Goal: Task Accomplishment & Management: Manage account settings

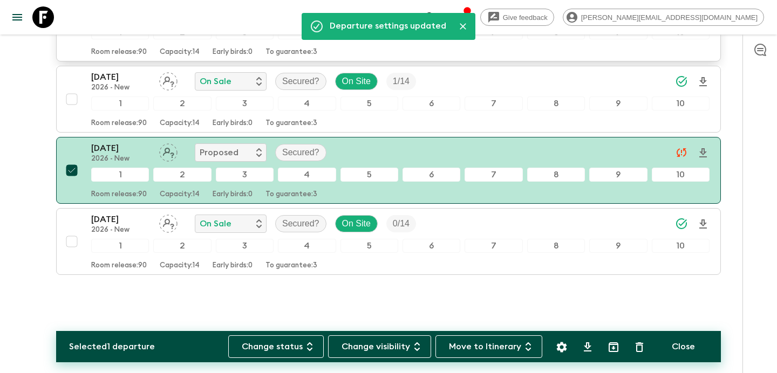
scroll to position [358, 0]
click at [467, 18] on icon "button" at bounding box center [460, 17] width 13 height 13
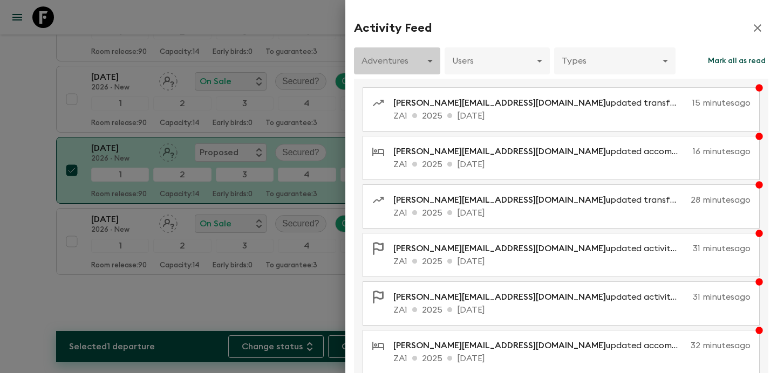
click at [429, 66] on body "Give feedback [PERSON_NAME][EMAIL_ADDRESS][DOMAIN_NAME] All itineraries Summer …" at bounding box center [388, 8] width 777 height 732
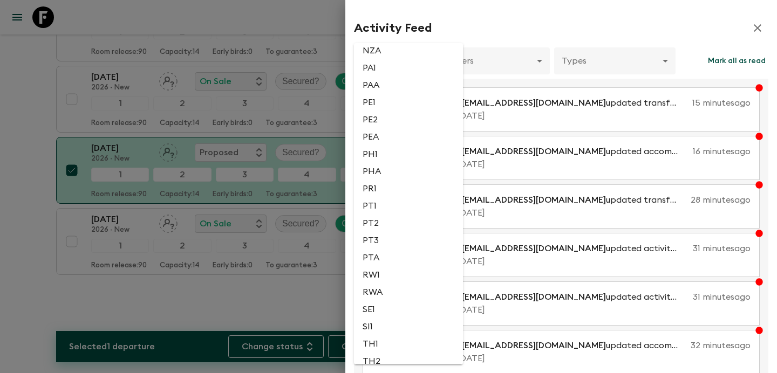
scroll to position [2162, 0]
click at [387, 165] on li "PH1" at bounding box center [408, 155] width 109 height 17
type input "3510e132-f92f-43aa-a5de-bce09cfc583f"
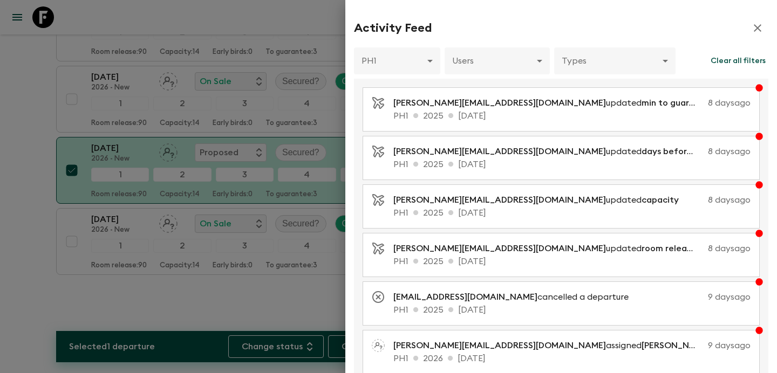
click at [166, 98] on div at bounding box center [388, 186] width 777 height 373
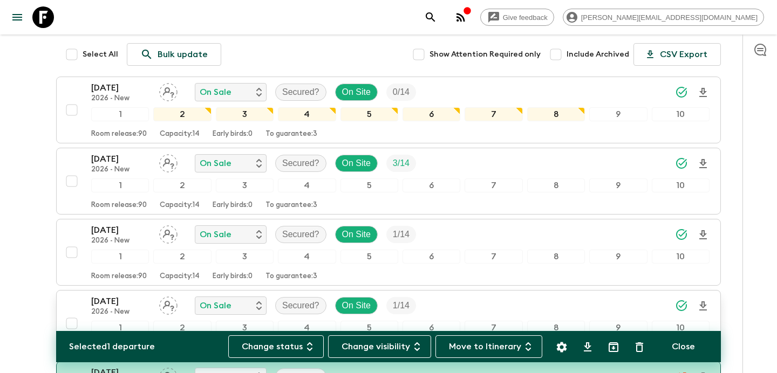
scroll to position [0, 0]
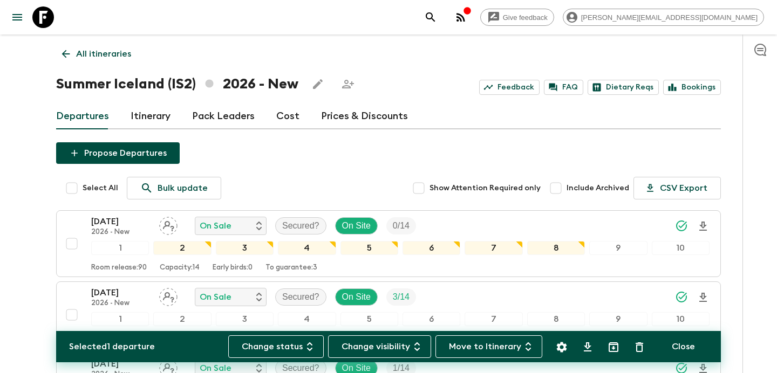
click at [101, 61] on link "All itineraries" at bounding box center [96, 54] width 81 height 22
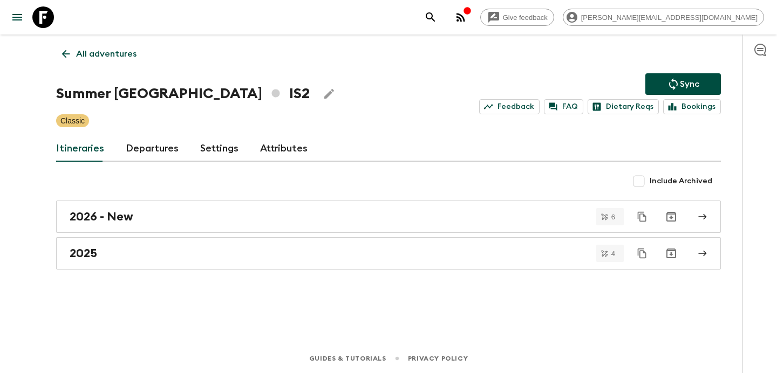
click at [101, 61] on link "All adventures" at bounding box center [99, 54] width 86 height 22
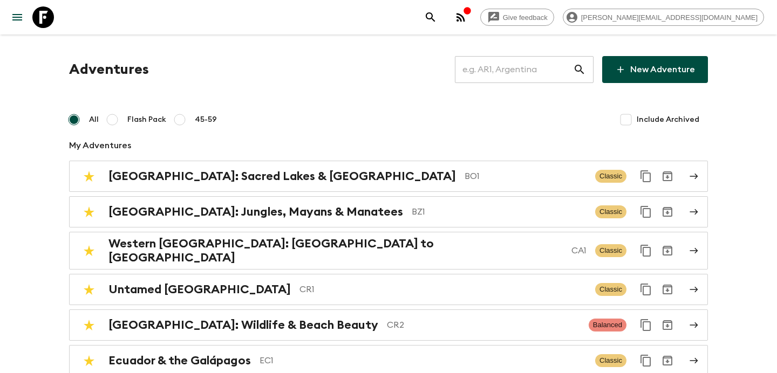
click at [522, 76] on input "text" at bounding box center [514, 69] width 118 height 30
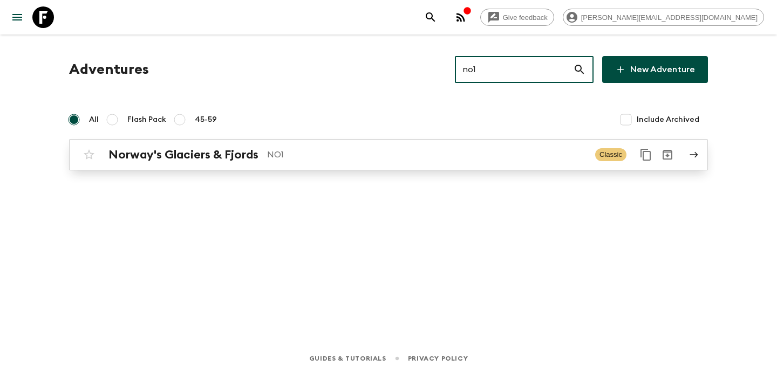
type input "no1"
click at [402, 156] on p "NO1" at bounding box center [426, 154] width 319 height 13
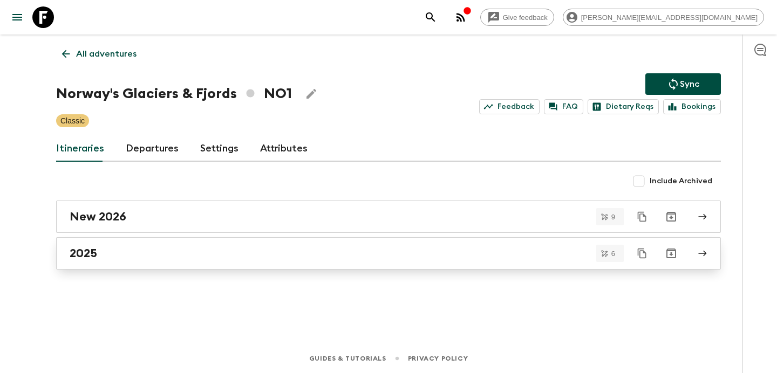
click at [269, 259] on div "2025" at bounding box center [378, 254] width 617 height 14
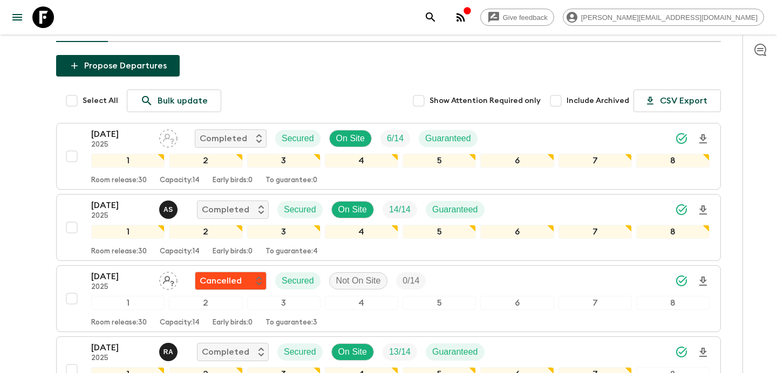
scroll to position [84, 0]
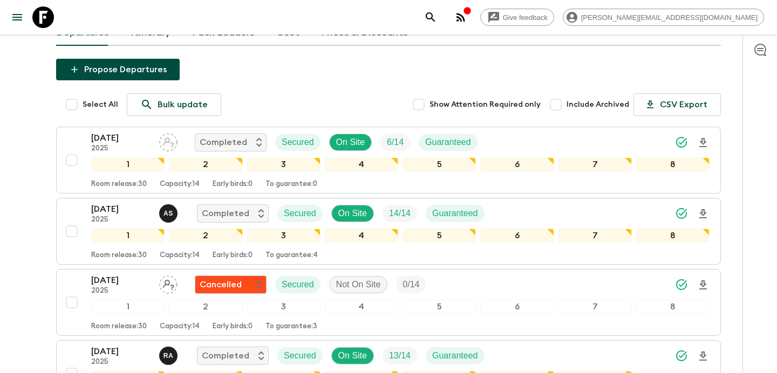
click at [555, 105] on input "Include Archived" at bounding box center [556, 105] width 22 height 22
checkbox input "false"
click at [73, 108] on input "Select All" at bounding box center [72, 105] width 22 height 22
checkbox input "true"
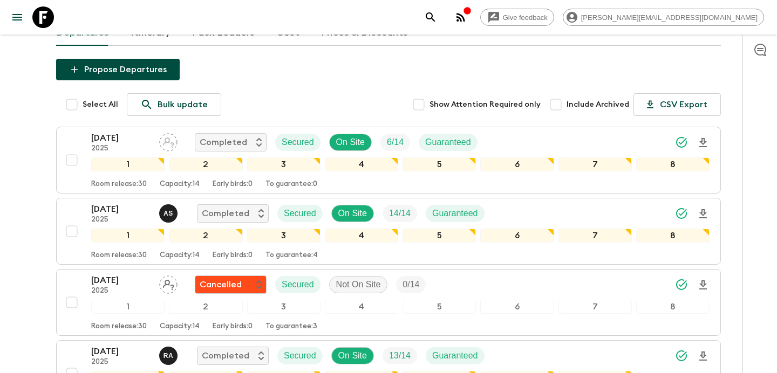
checkbox input "true"
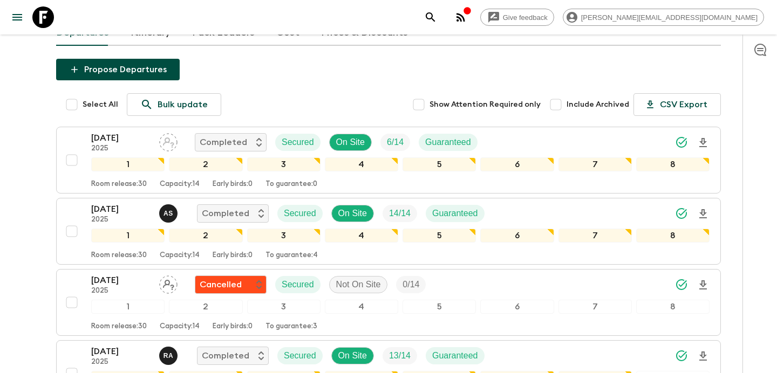
checkbox input "true"
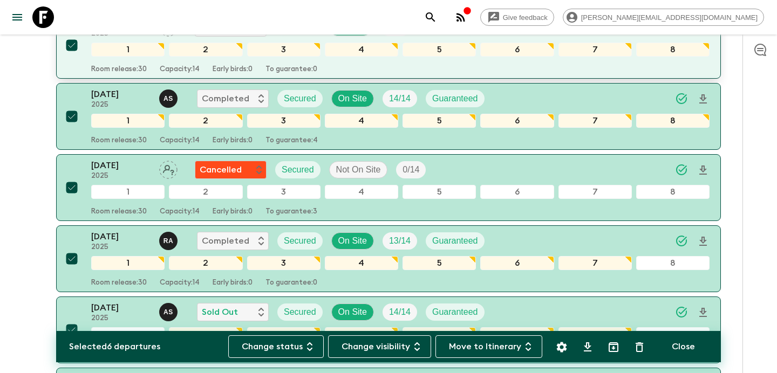
scroll to position [169, 0]
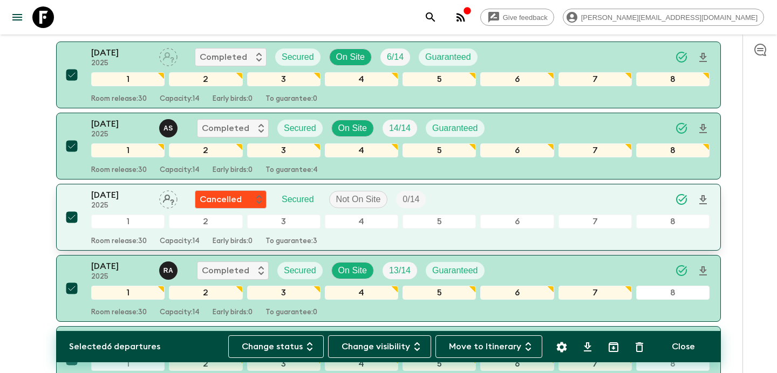
click at [73, 216] on input "checkbox" at bounding box center [72, 218] width 22 height 22
checkbox input "false"
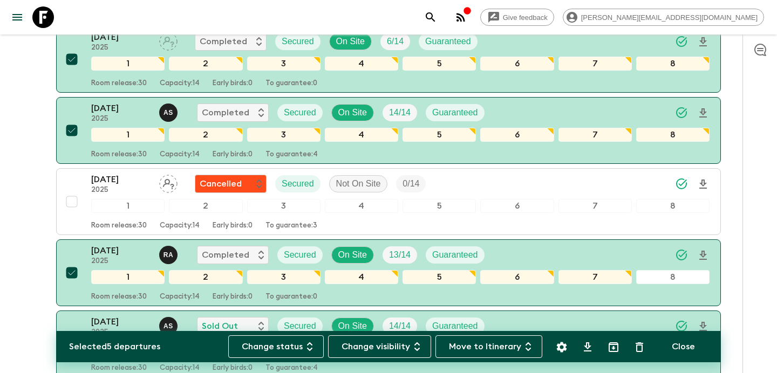
scroll to position [0, 0]
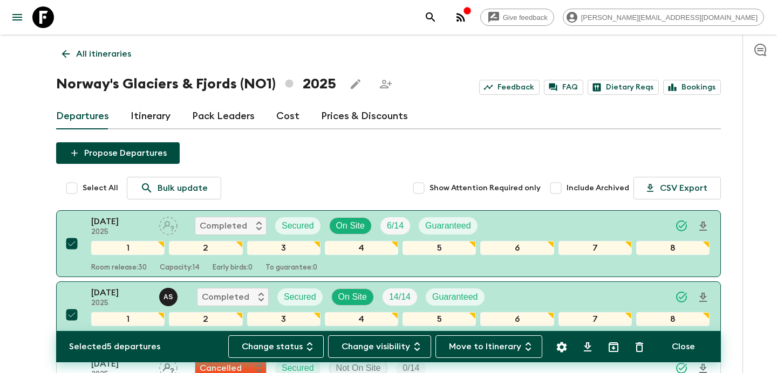
click at [110, 53] on p "All itineraries" at bounding box center [103, 53] width 55 height 13
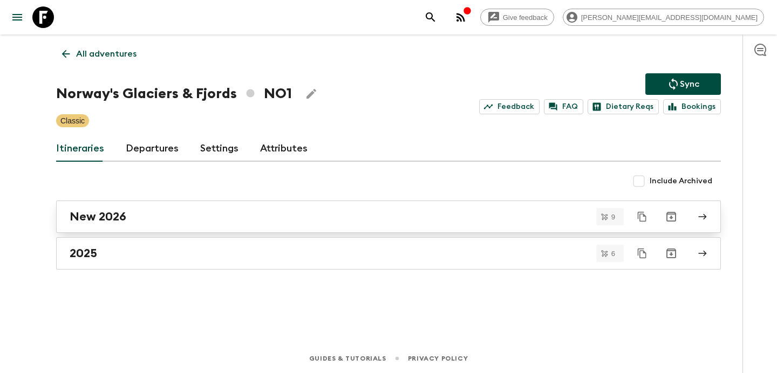
click at [206, 215] on div "New 2026" at bounding box center [378, 217] width 617 height 14
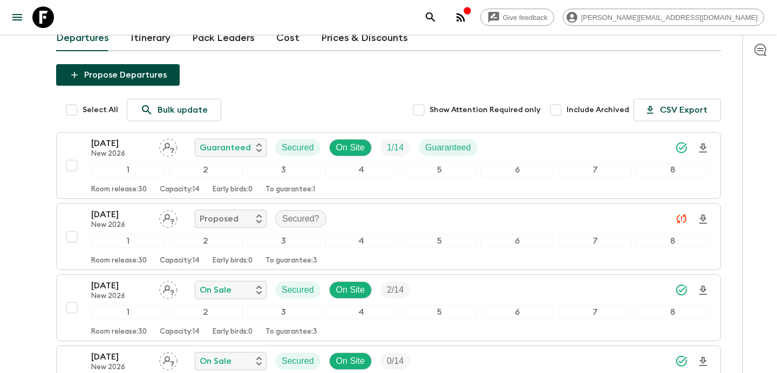
scroll to position [77, 0]
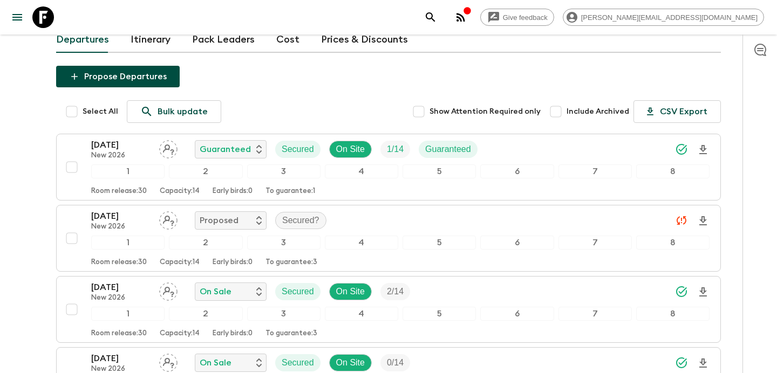
click at [78, 109] on input "Select All" at bounding box center [72, 112] width 22 height 22
checkbox input "true"
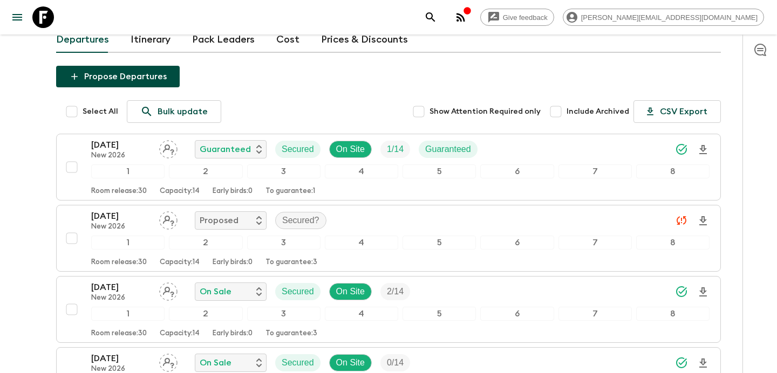
checkbox input "true"
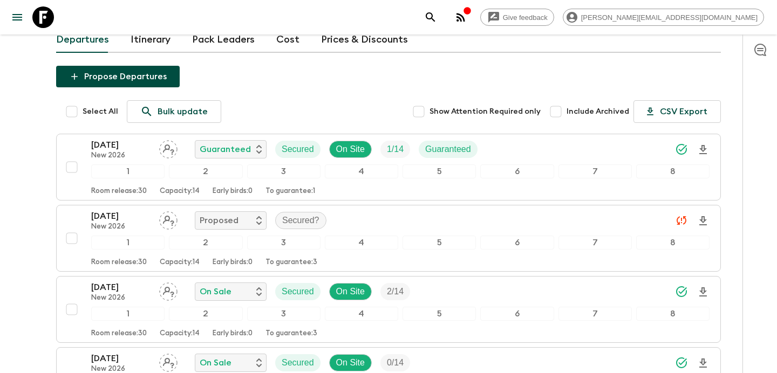
checkbox input "true"
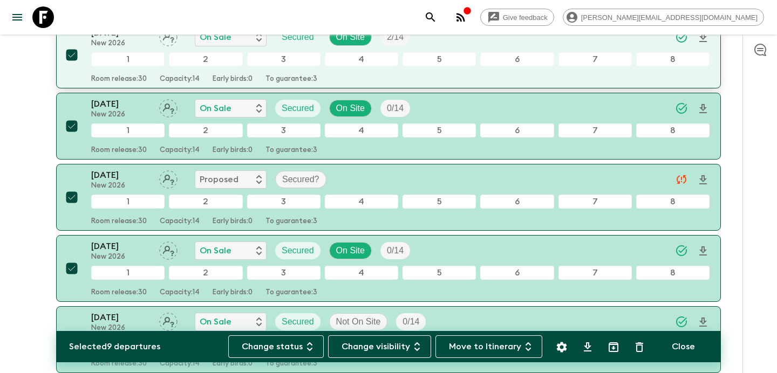
scroll to position [343, 0]
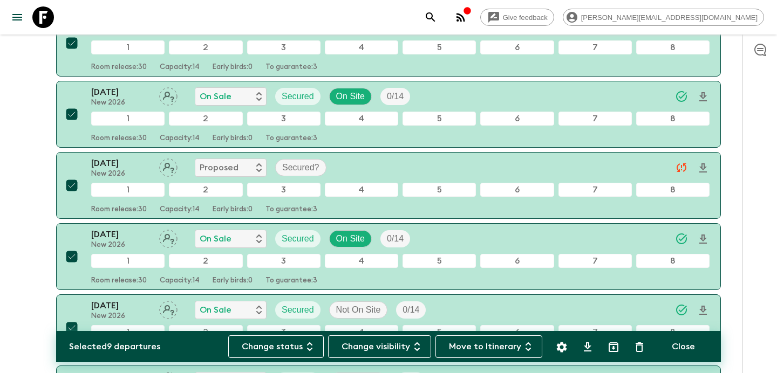
click at [465, 19] on icon "button" at bounding box center [460, 17] width 9 height 9
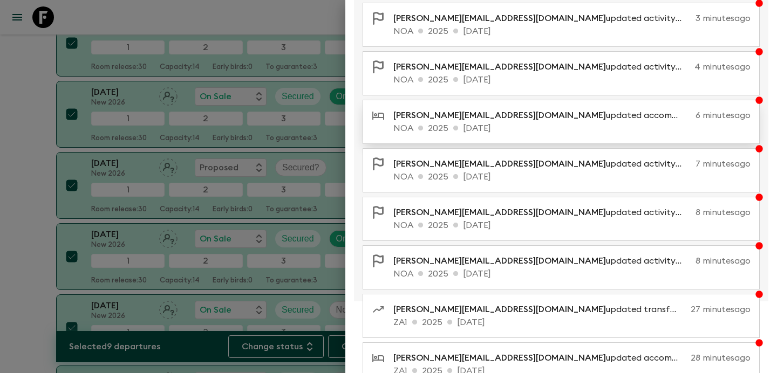
scroll to position [0, 0]
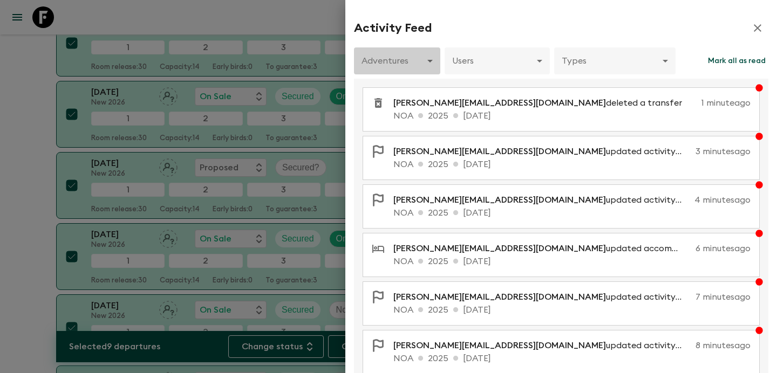
click at [427, 66] on body "Give feedback [PERSON_NAME][EMAIL_ADDRESS][DOMAIN_NAME] All itineraries Norway'…" at bounding box center [388, 129] width 777 height 945
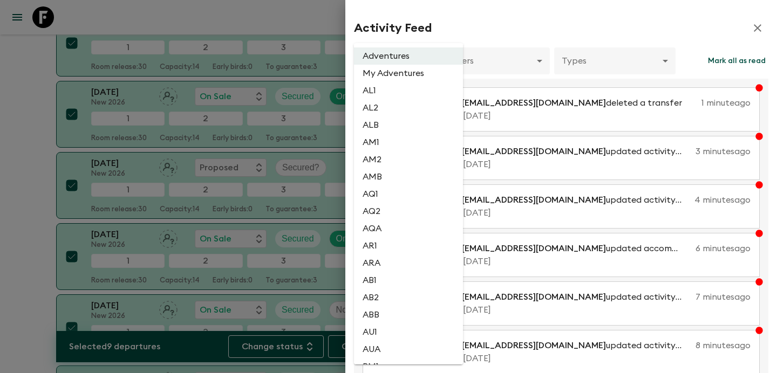
click at [401, 111] on li "AL2" at bounding box center [408, 107] width 109 height 17
type input "1dc193f9-0573-4adc-88c1-df0a38d97670"
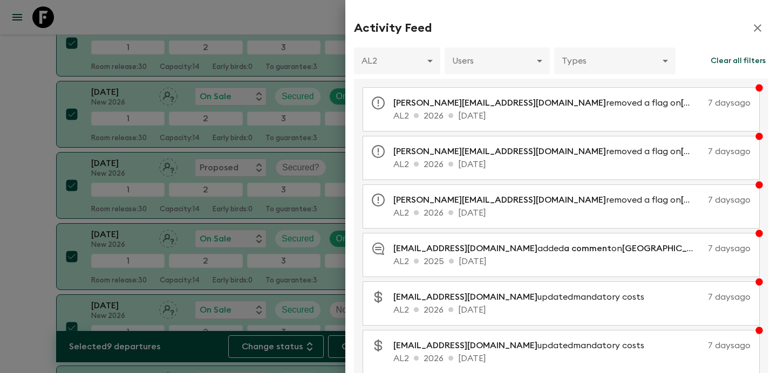
click at [7, 114] on div at bounding box center [388, 186] width 777 height 373
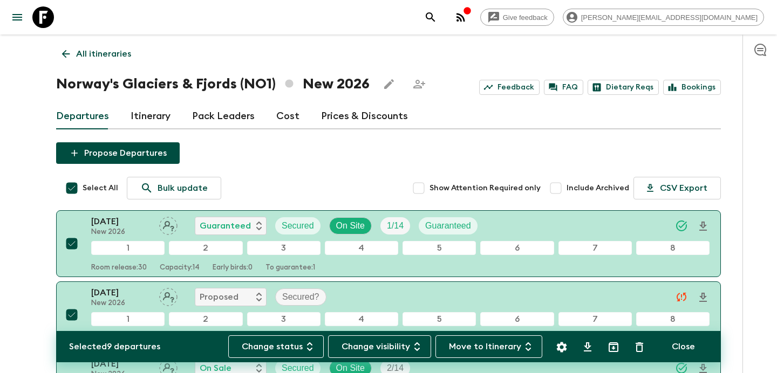
click at [103, 54] on p "All itineraries" at bounding box center [103, 53] width 55 height 13
